Goal: Task Accomplishment & Management: Use online tool/utility

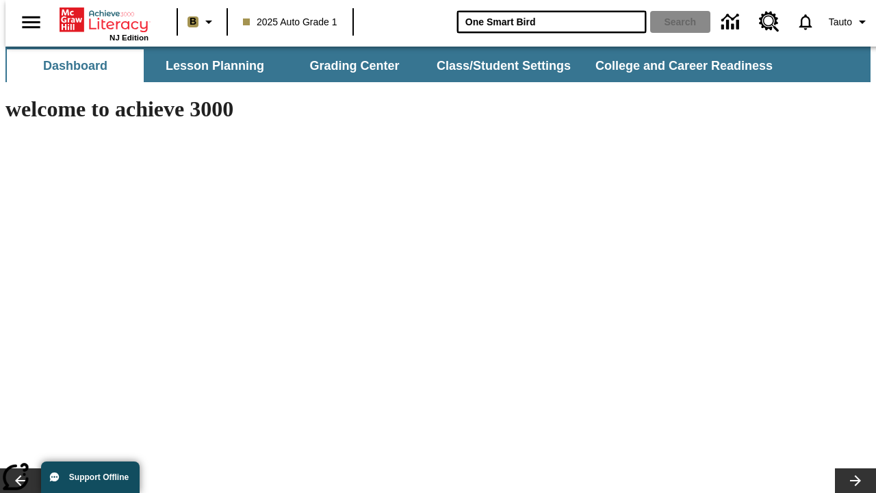
type input "One Smart Bird"
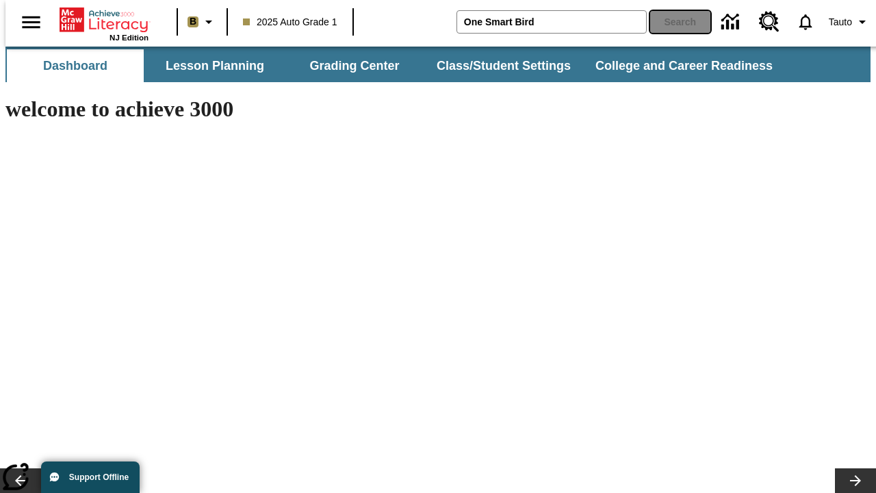
click at [672, 22] on button "Search" at bounding box center [680, 22] width 60 height 22
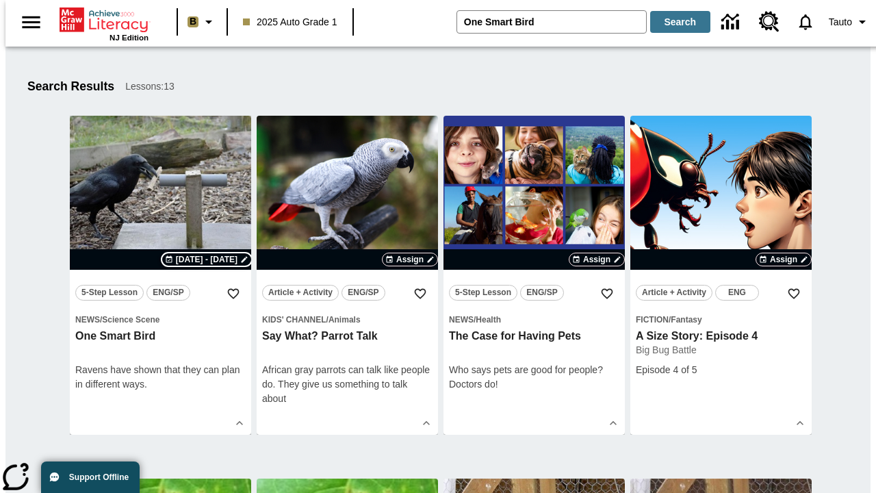
click at [207, 259] on span "[DATE] - [DATE]" at bounding box center [207, 259] width 62 height 12
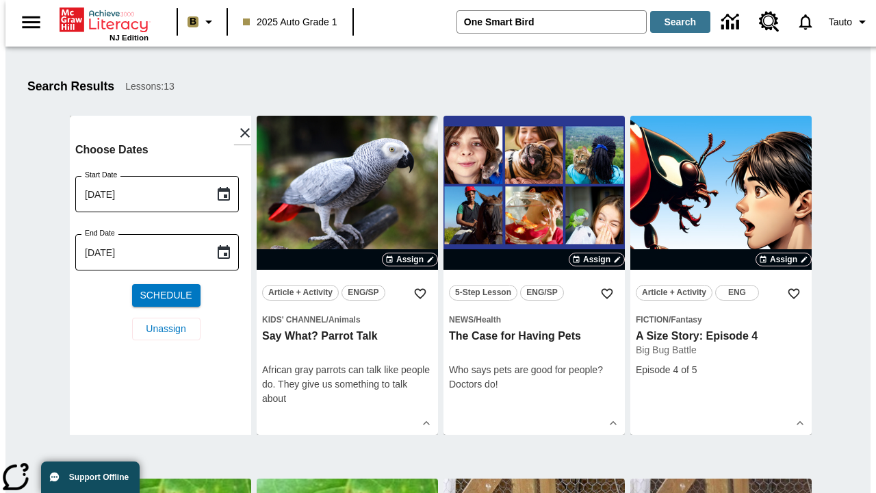
scroll to position [318, 0]
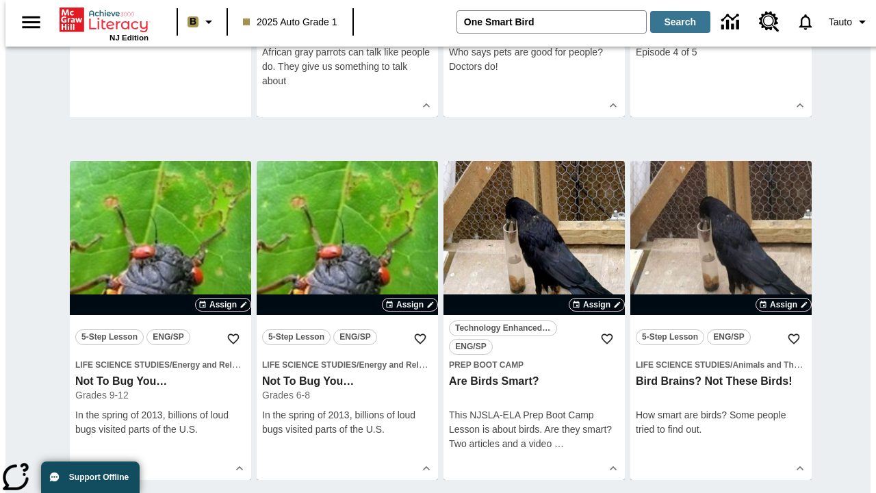
click at [160, 18] on span "Unassign" at bounding box center [166, 11] width 40 height 14
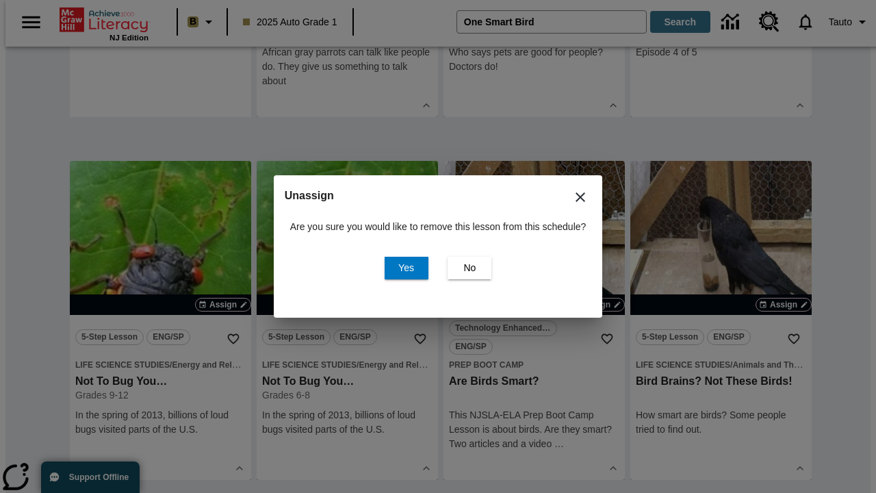
scroll to position [0, 0]
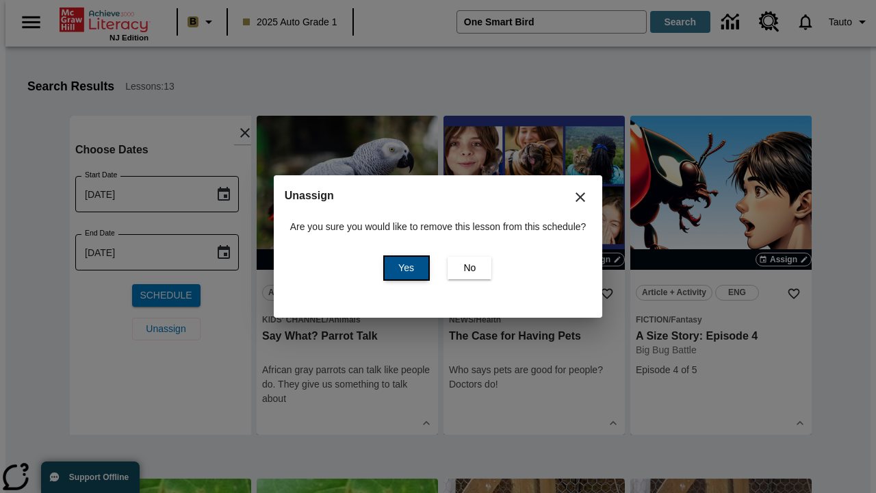
click at [404, 268] on span "Yes" at bounding box center [406, 268] width 16 height 14
